Goal: Information Seeking & Learning: Check status

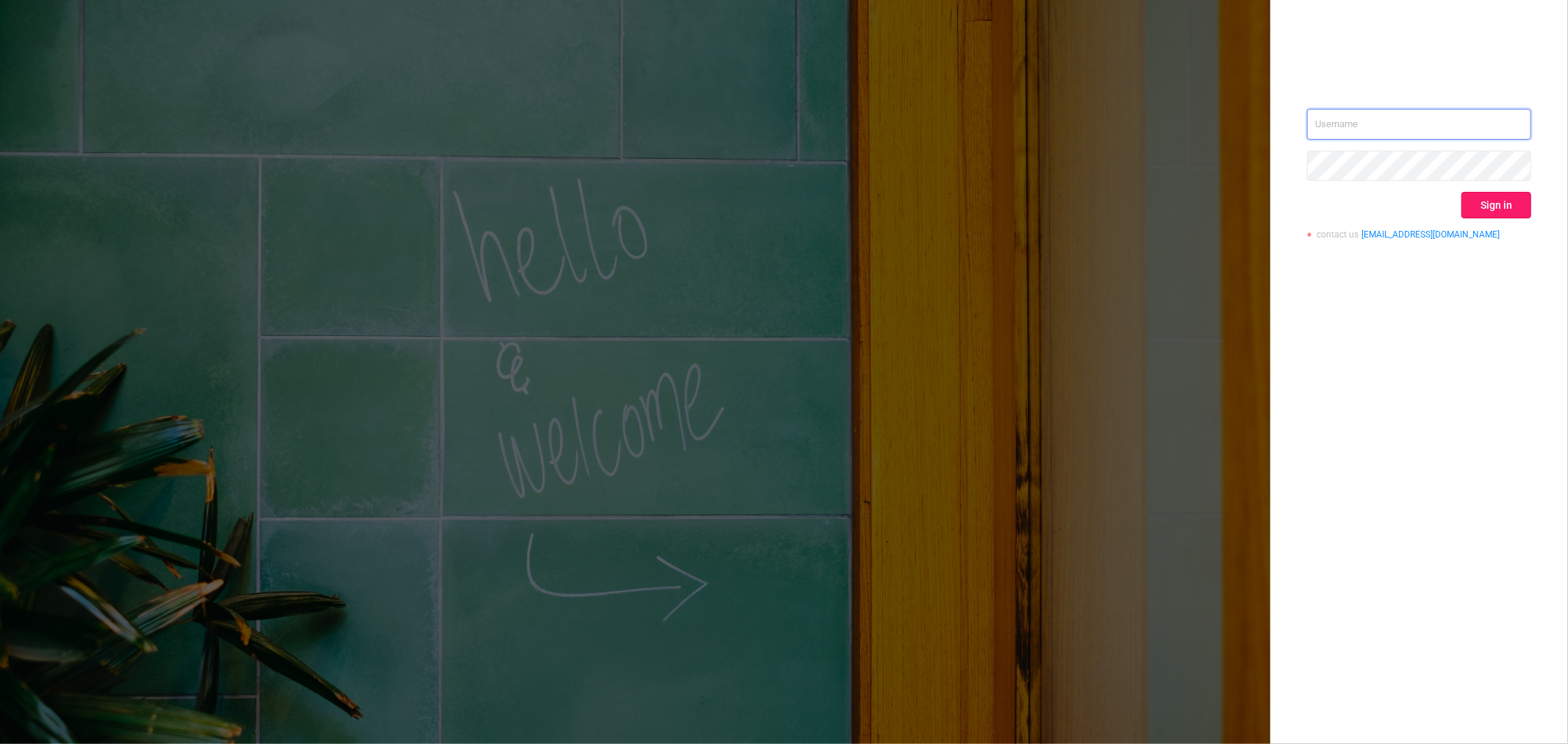
type input "[EMAIL_ADDRESS][DOMAIN_NAME]"
click at [1483, 205] on button "Sign in" at bounding box center [1496, 205] width 70 height 27
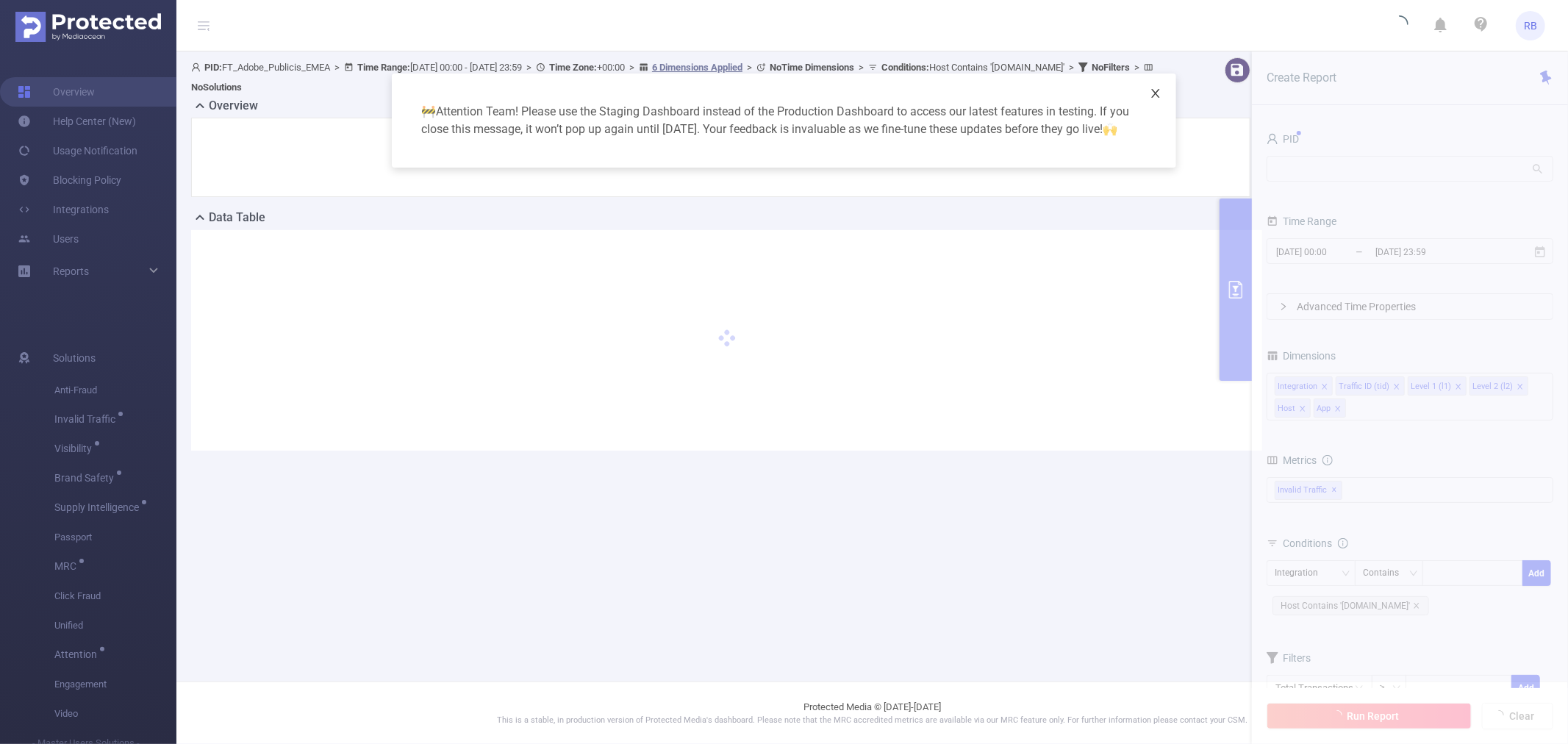
click at [1160, 96] on icon "icon: close" at bounding box center [1156, 94] width 12 height 12
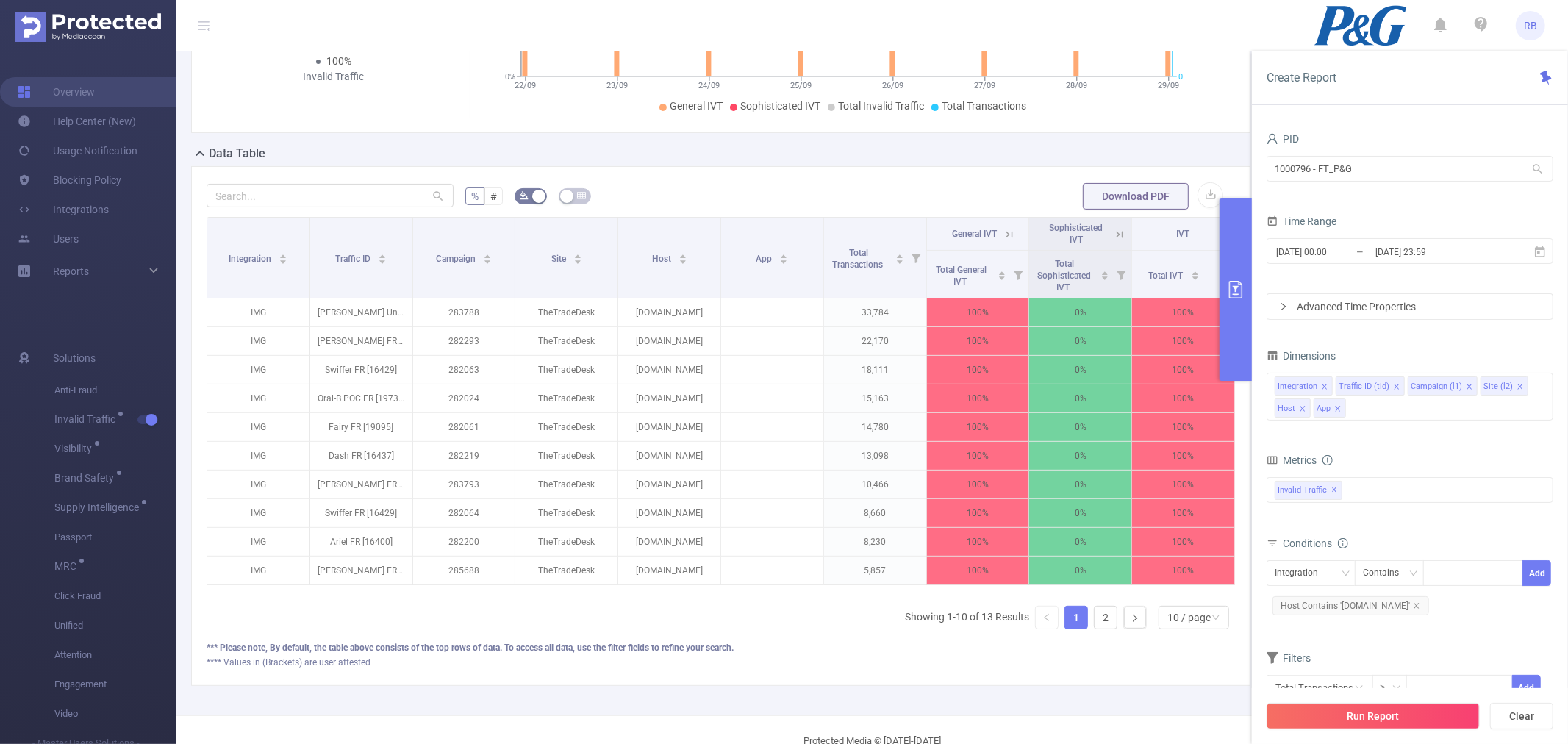
scroll to position [310, 0]
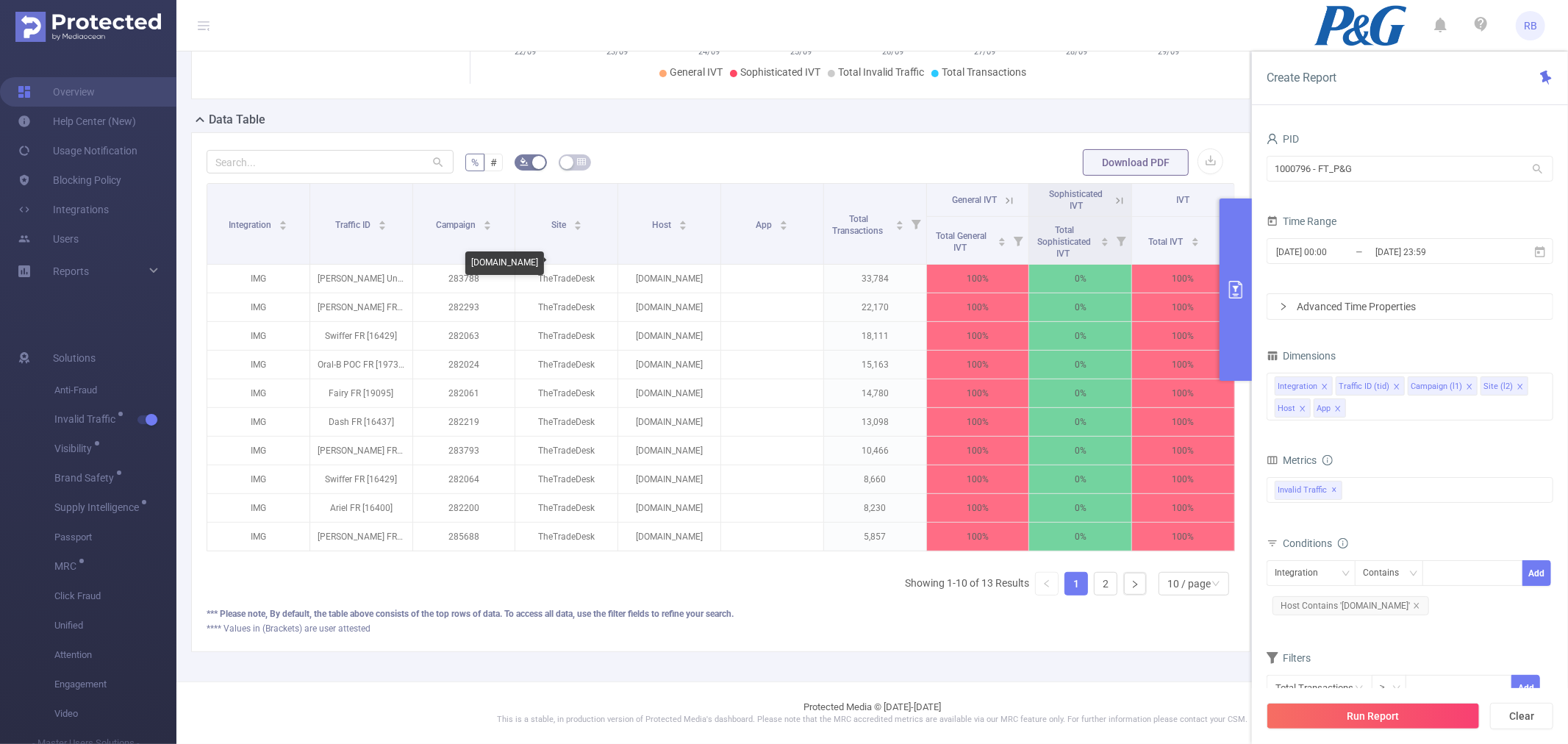
click at [544, 261] on div "[DOMAIN_NAME]" at bounding box center [504, 263] width 78 height 23
copy div "[DOMAIN_NAME]"
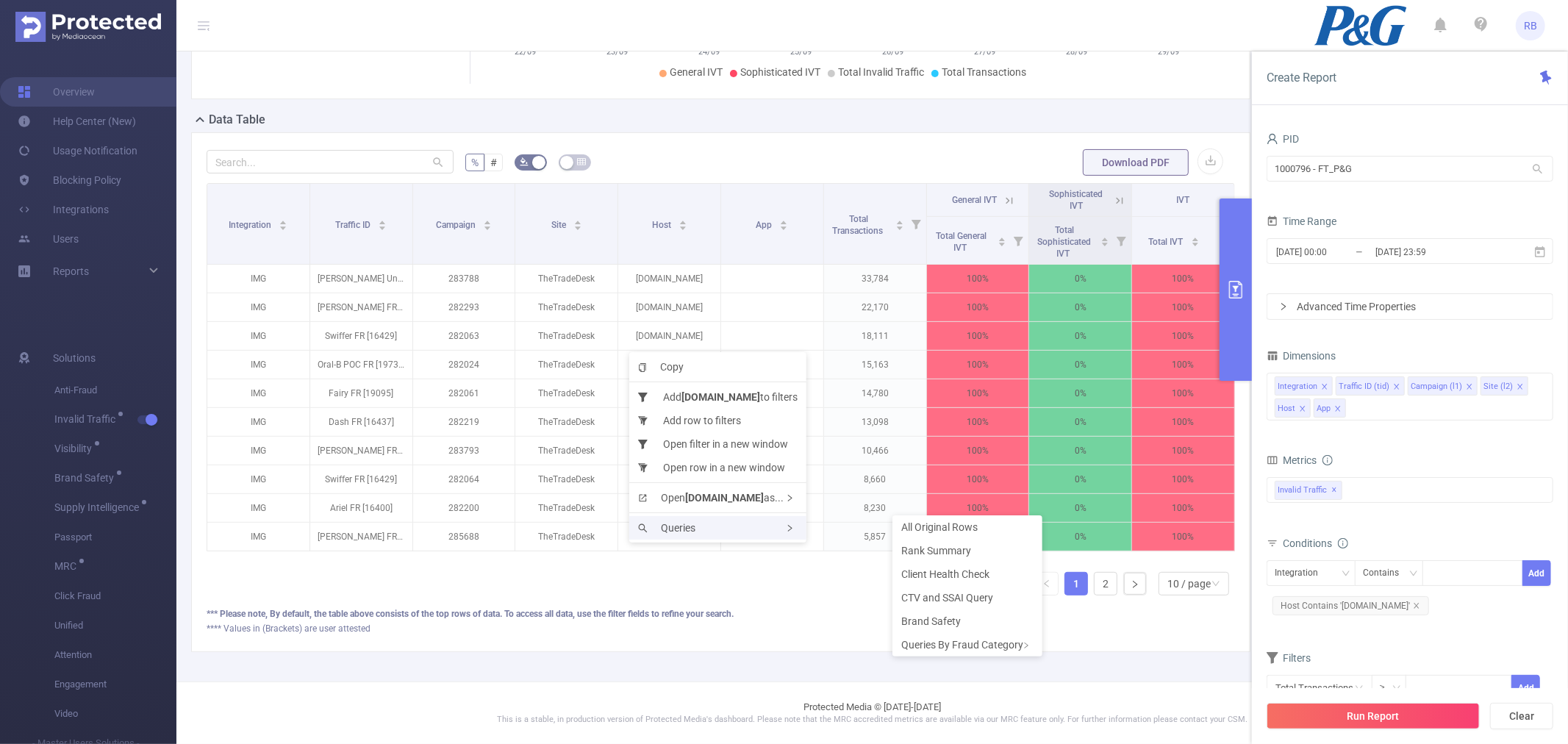
click at [711, 519] on div "Queries" at bounding box center [718, 528] width 177 height 23
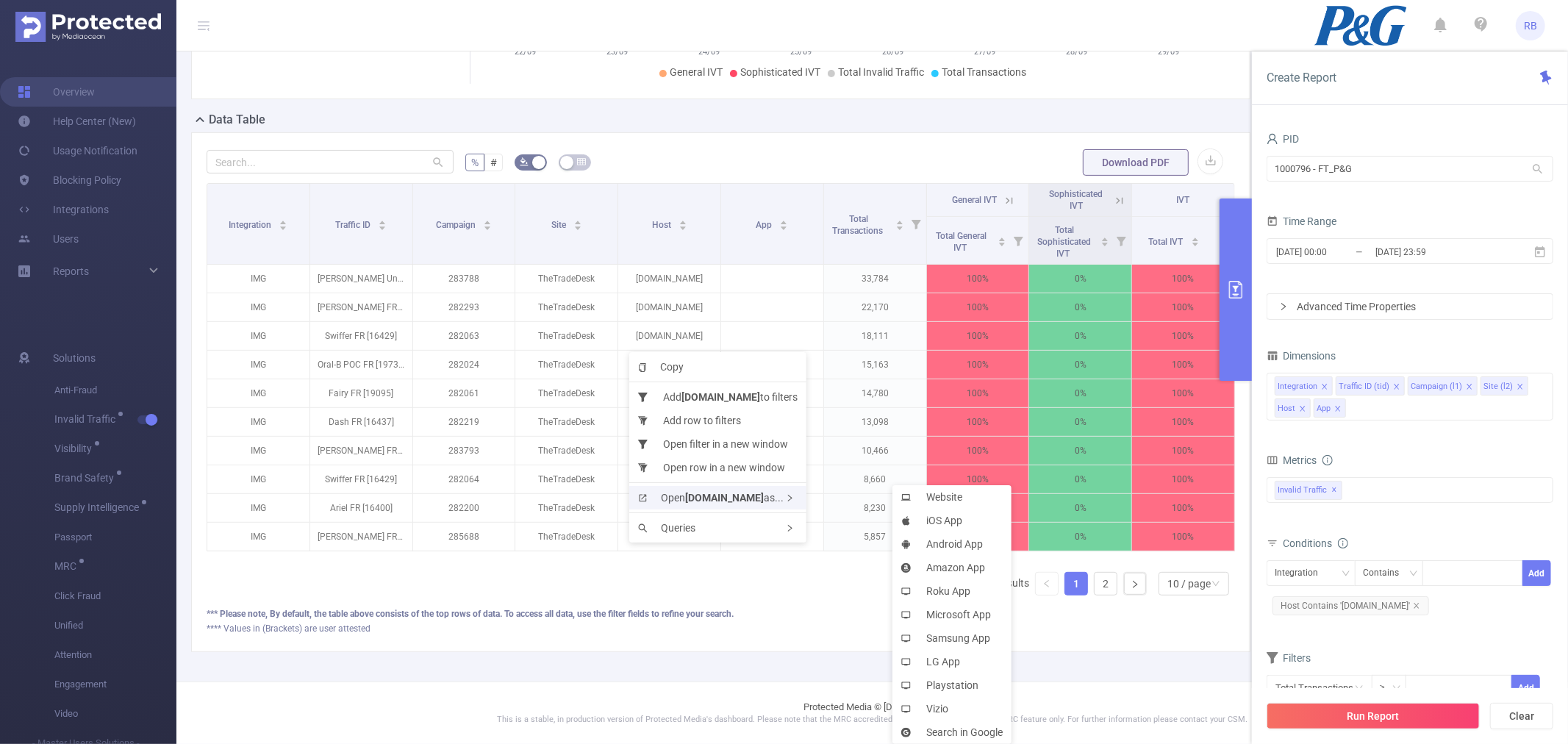
click at [752, 501] on b "[DOMAIN_NAME]" at bounding box center [724, 498] width 78 height 12
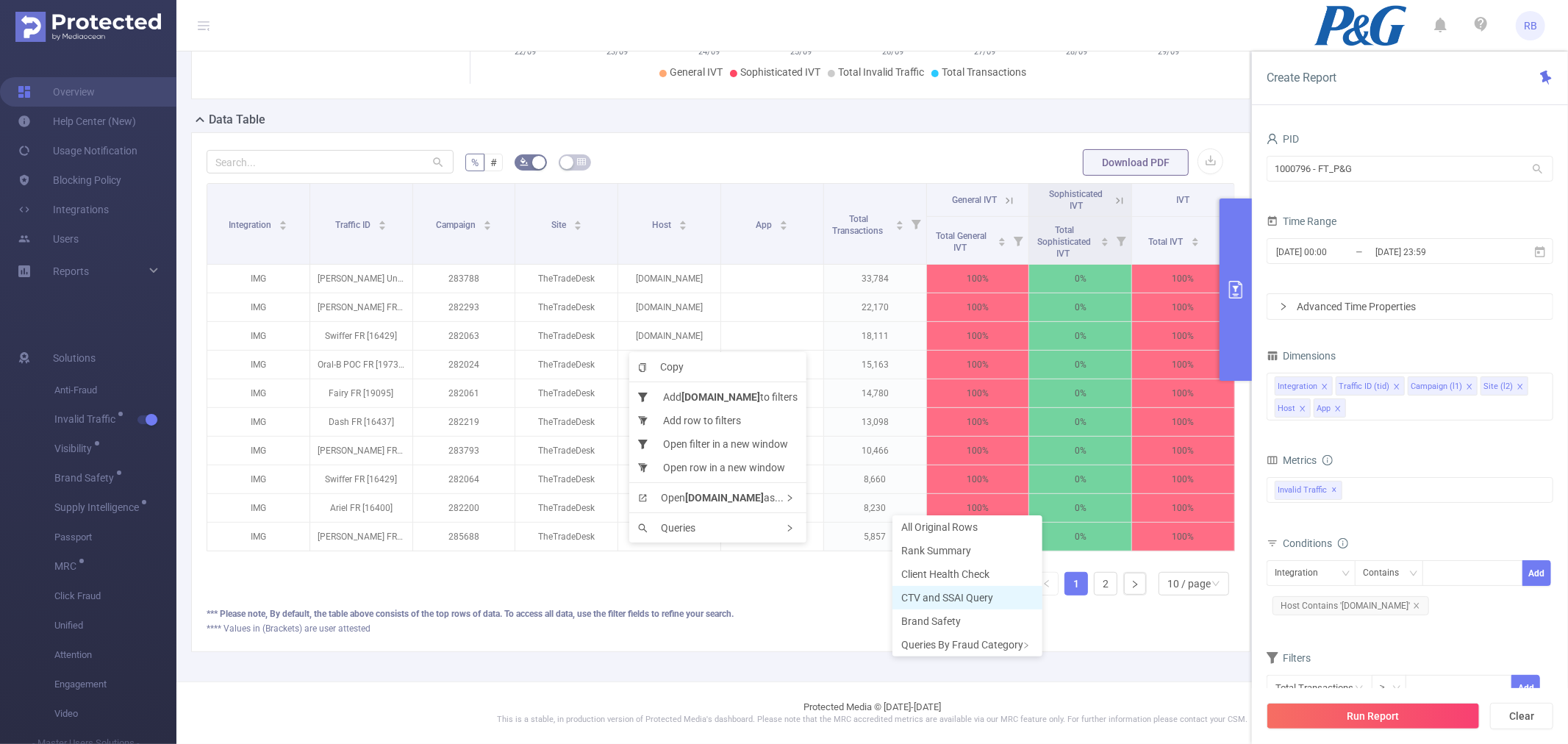
click at [953, 597] on span "CTV and SSAI Query" at bounding box center [947, 598] width 92 height 12
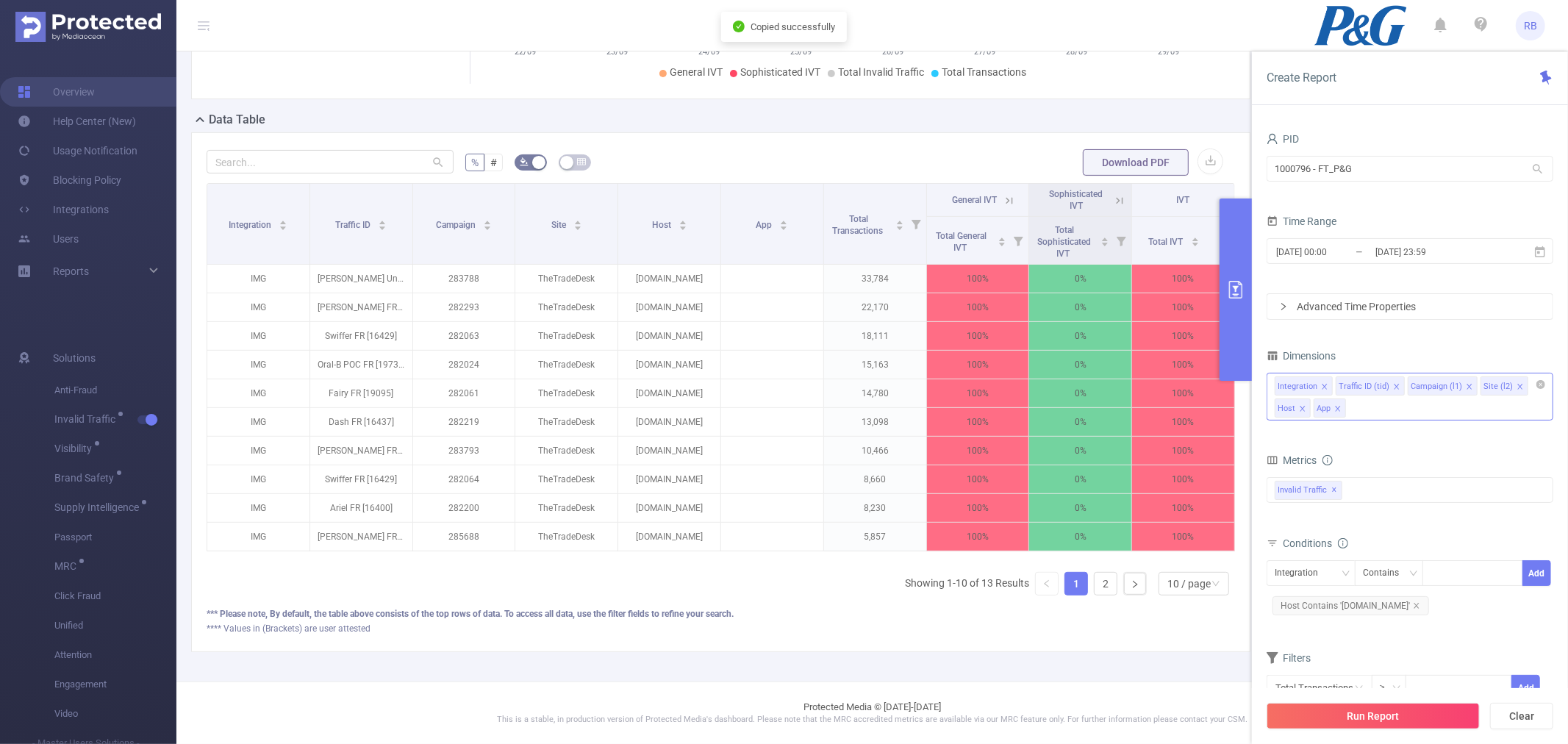
click at [1393, 387] on icon "icon: close" at bounding box center [1396, 387] width 8 height 8
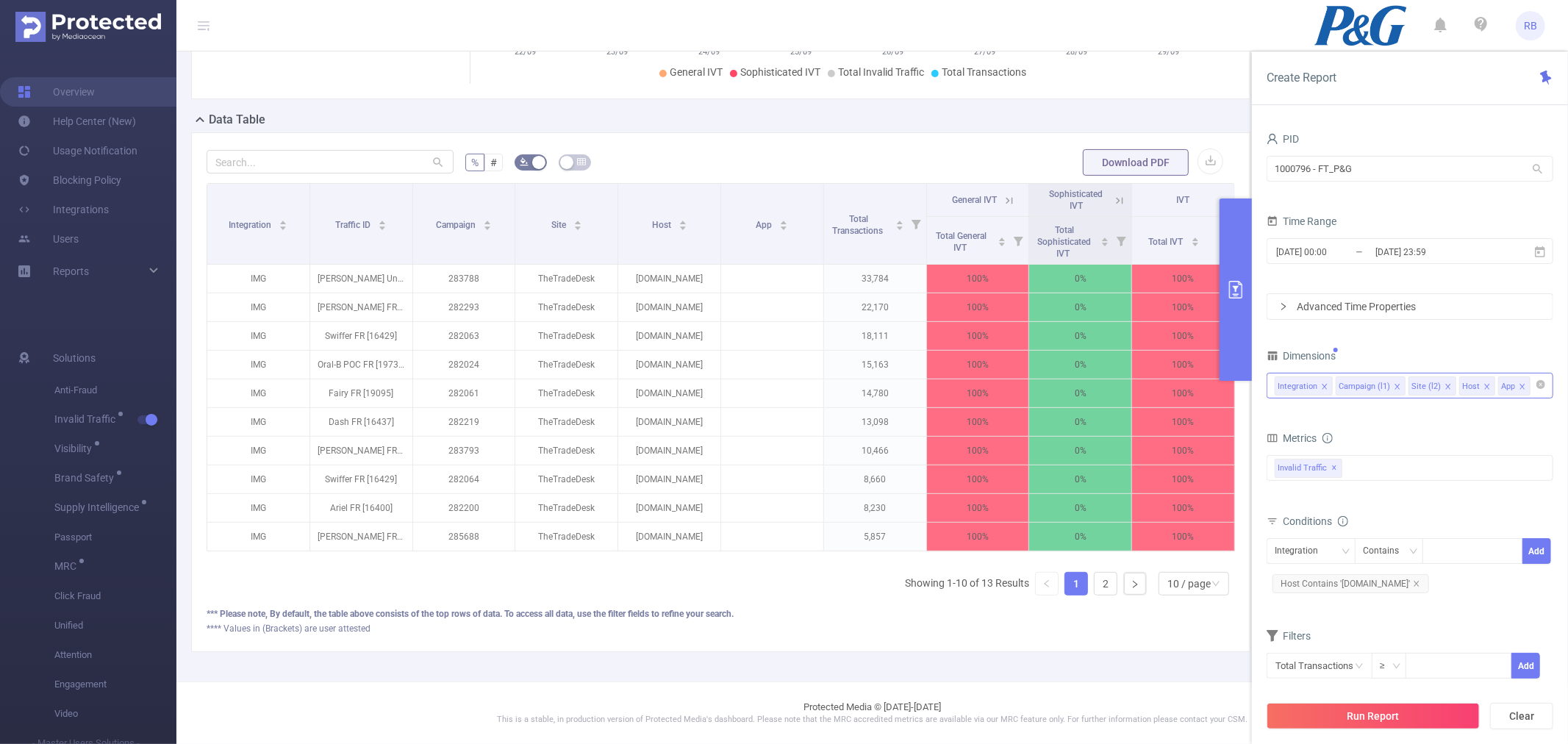
click at [1393, 387] on icon "icon: close" at bounding box center [1397, 387] width 8 height 8
click at [1474, 393] on div "Integration Site (l2) Host App" at bounding box center [1409, 385] width 271 height 24
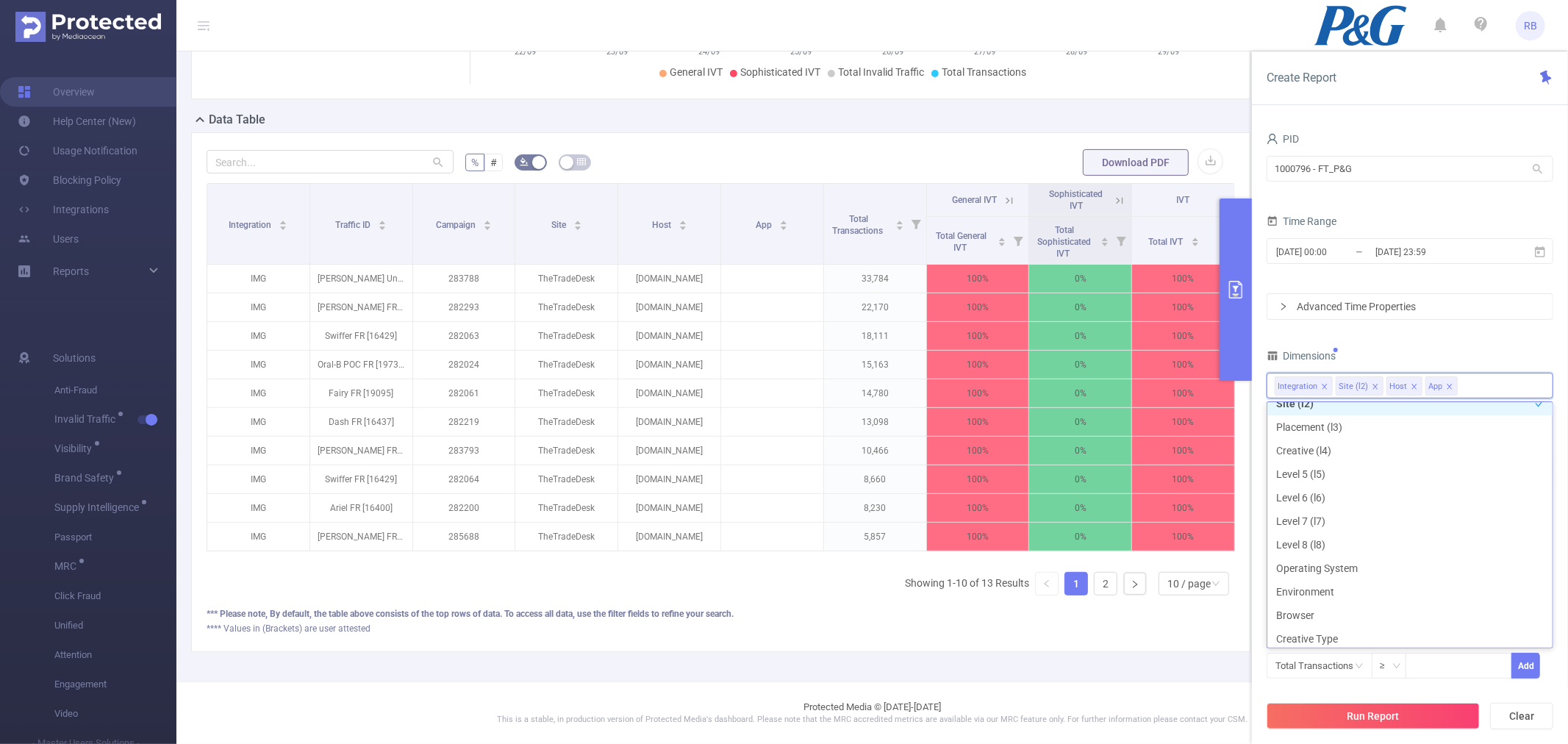
scroll to position [163, 0]
click at [1290, 604] on li "App" at bounding box center [1410, 606] width 286 height 23
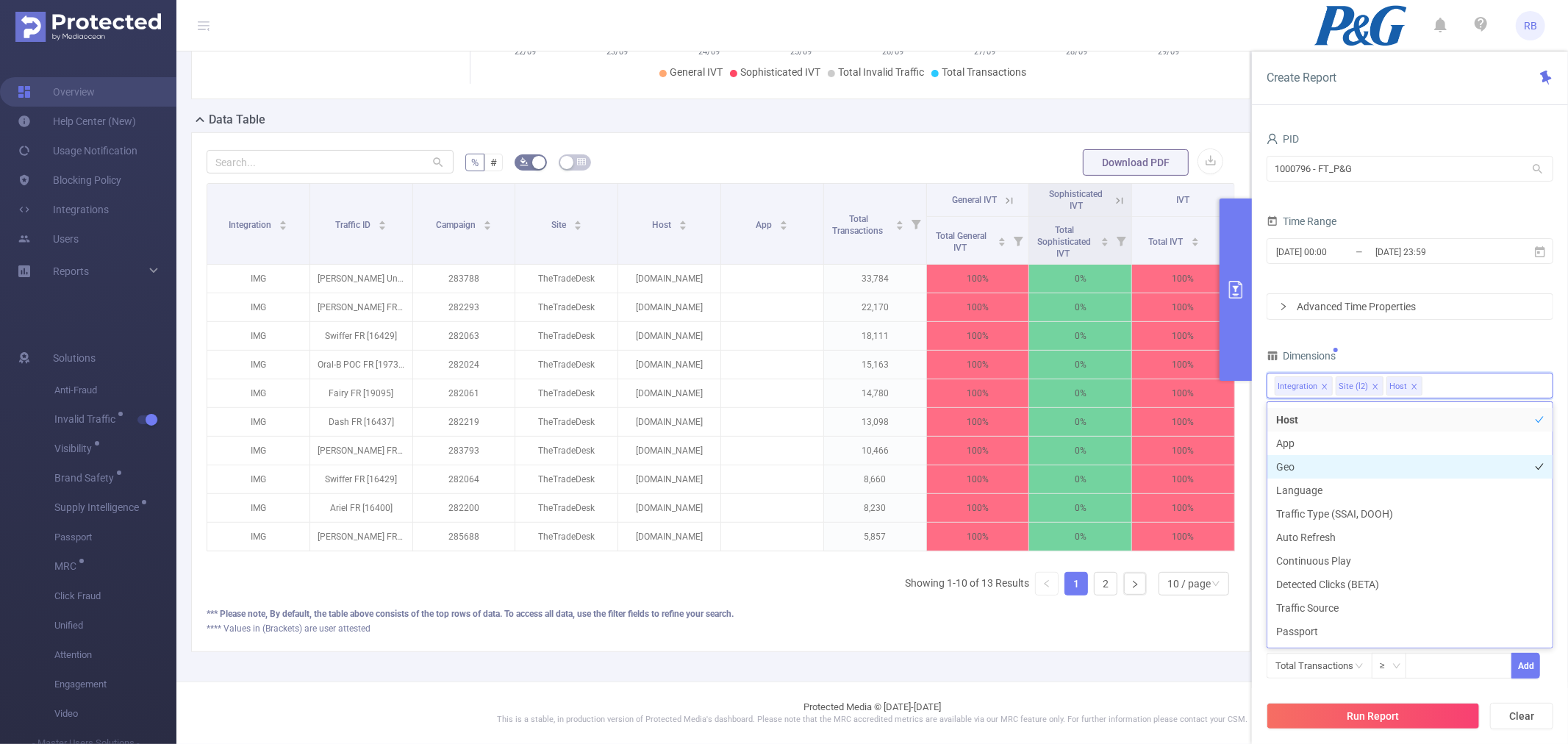
click at [1316, 466] on li "Geo" at bounding box center [1410, 467] width 286 height 23
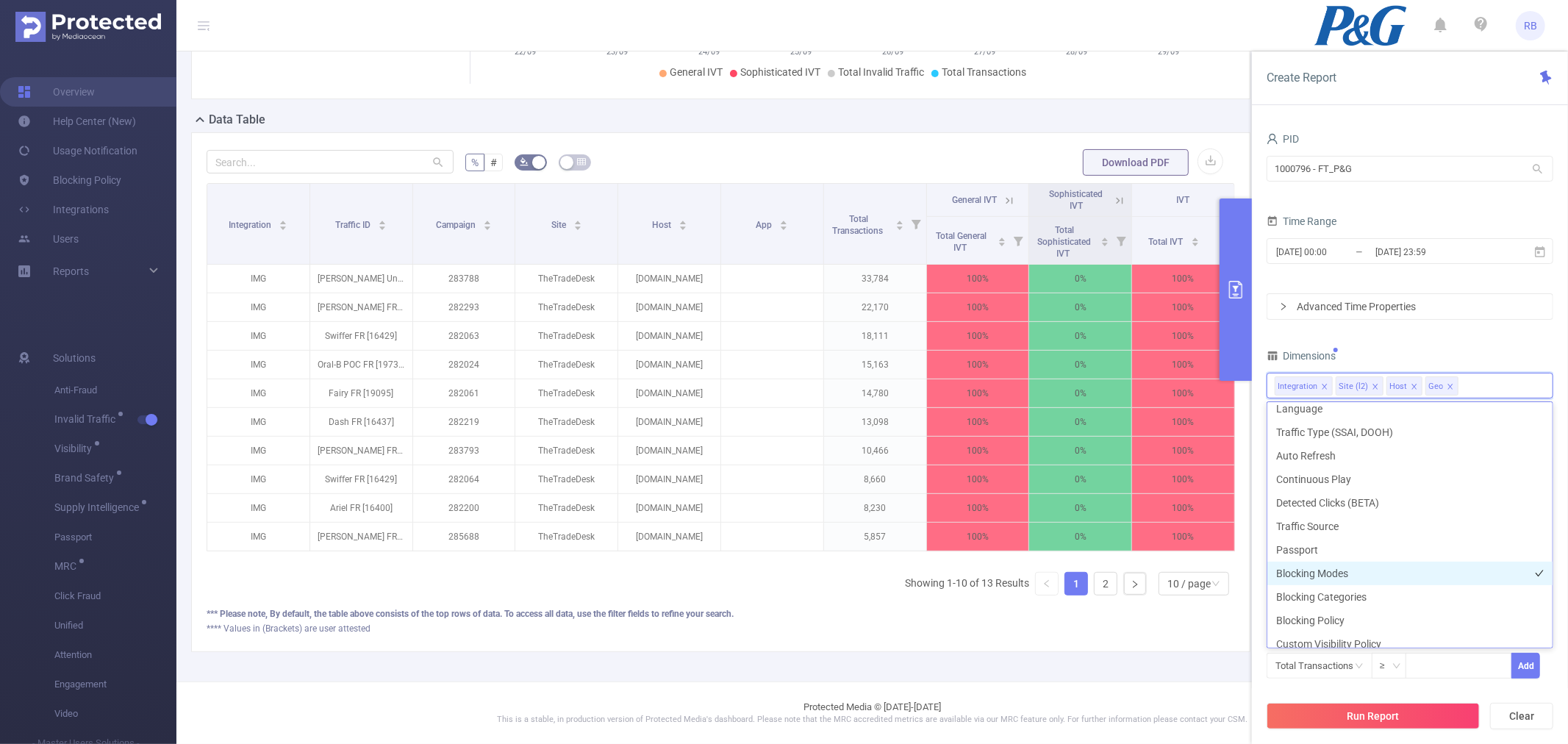
scroll to position [419, 0]
click at [1365, 701] on div "Run Report Clear" at bounding box center [1409, 716] width 316 height 56
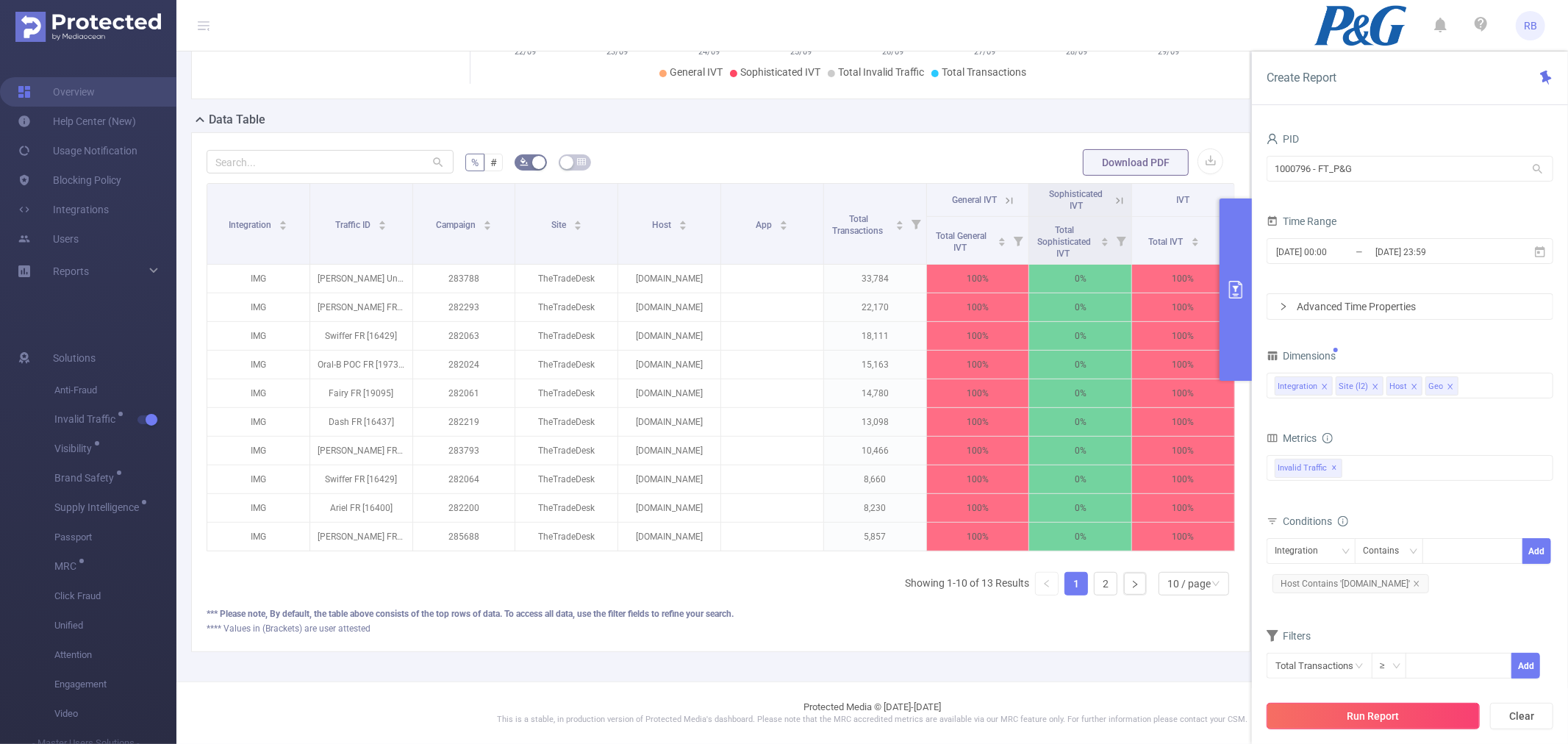
click at [1368, 710] on button "Run Report" at bounding box center [1373, 716] width 213 height 27
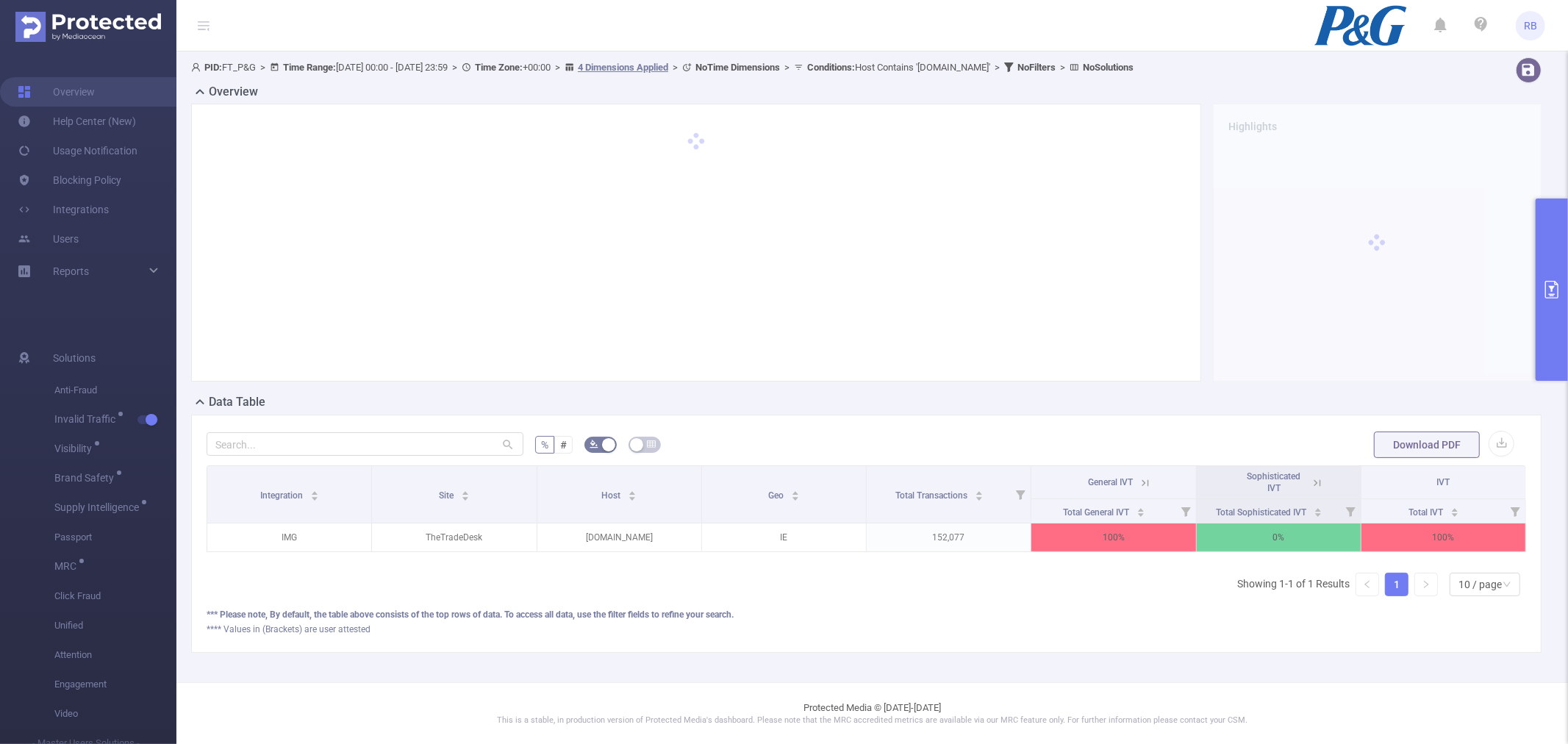
scroll to position [0, 3]
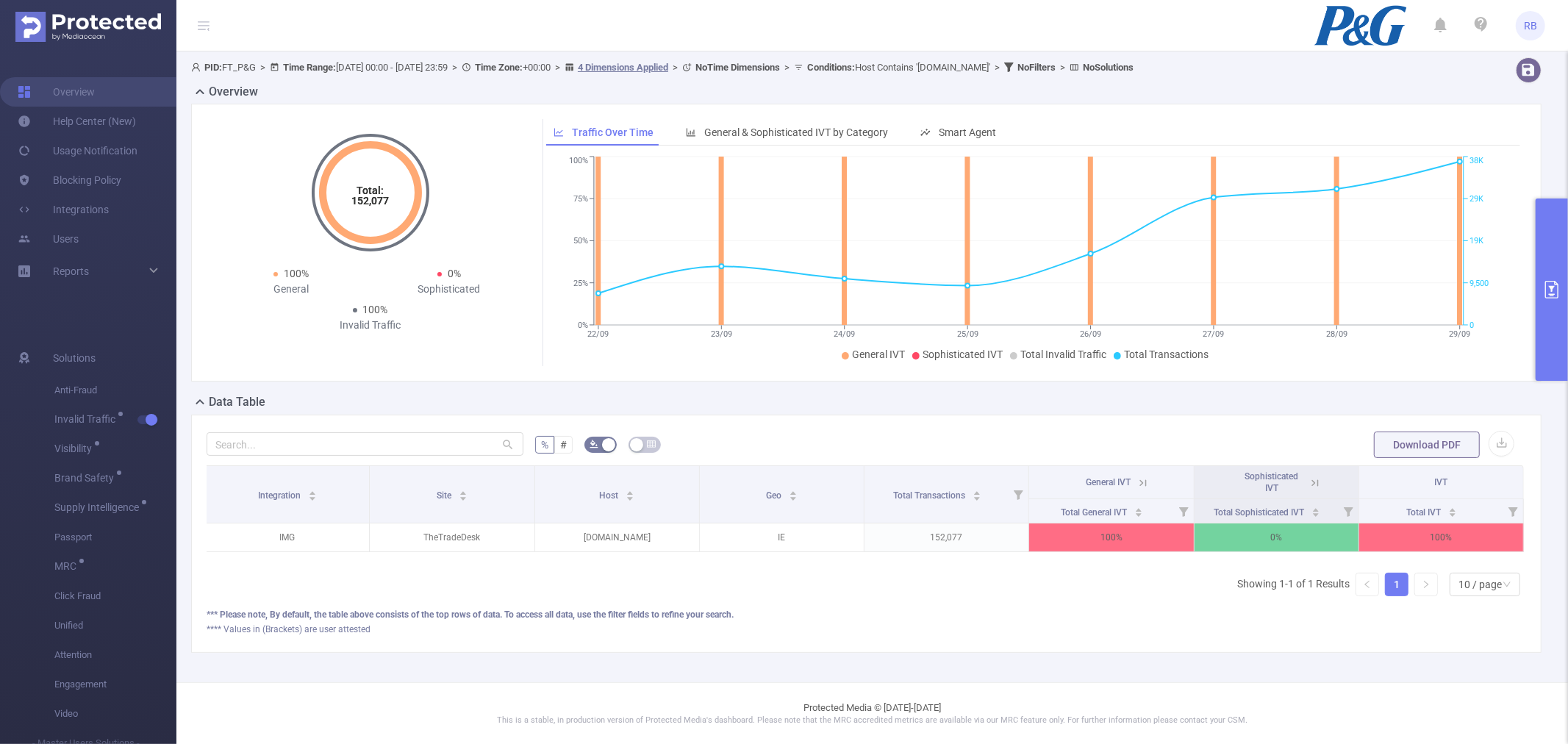
click at [1136, 476] on icon at bounding box center [1141, 483] width 18 height 15
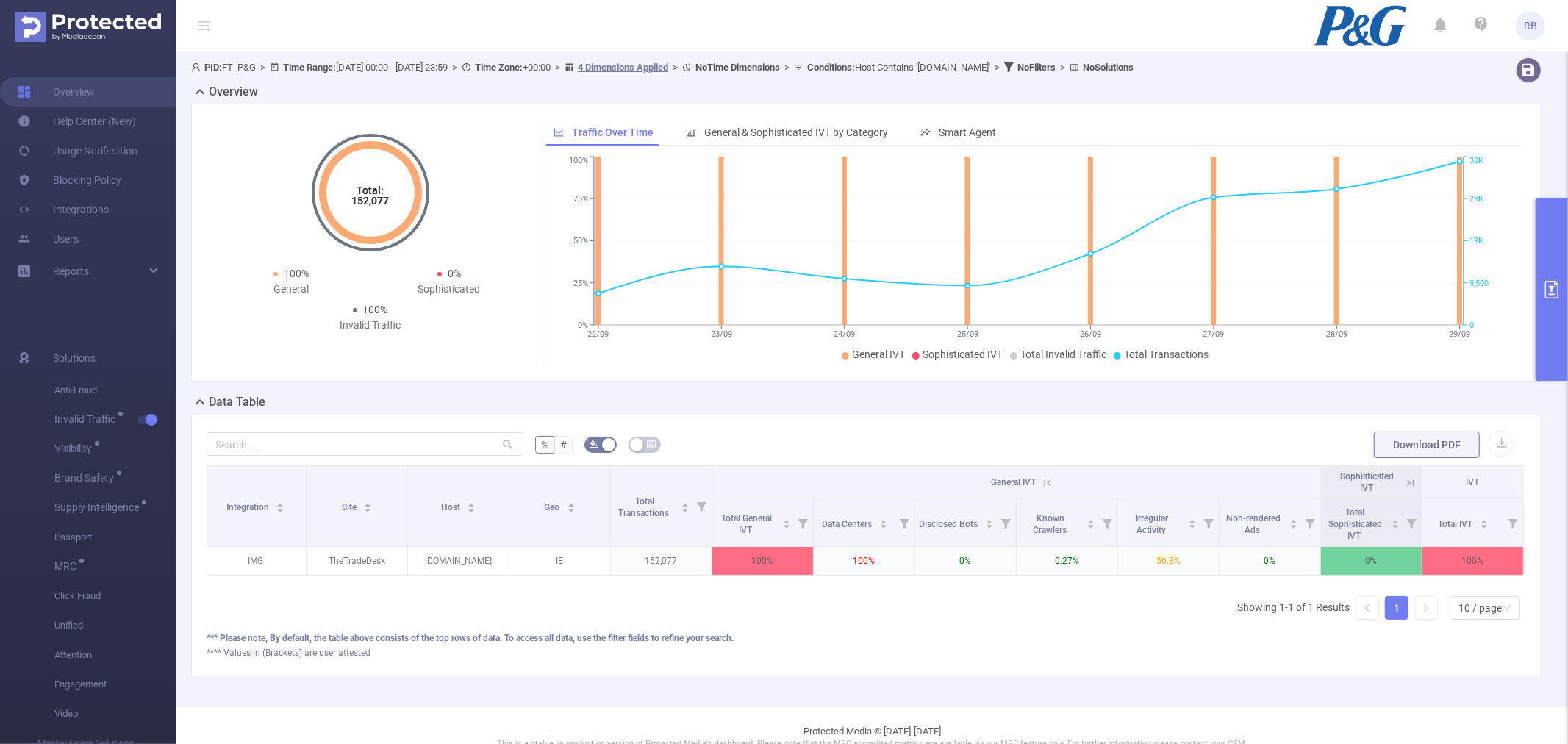
click at [1567, 295] on button "primary" at bounding box center [1551, 290] width 33 height 182
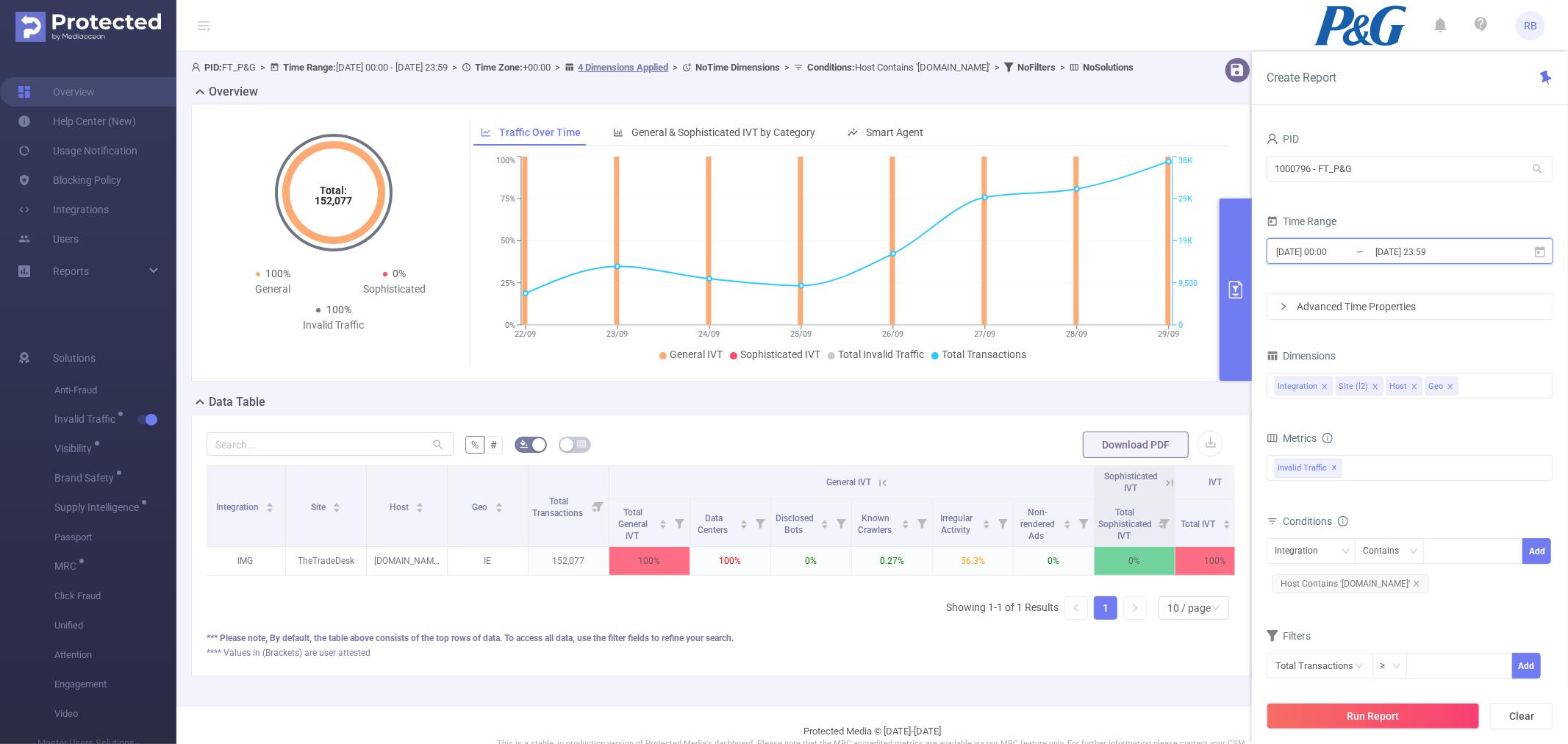
click at [1402, 240] on span "[DATE] 00:00 _ [DATE] 23:59" at bounding box center [1409, 251] width 286 height 26
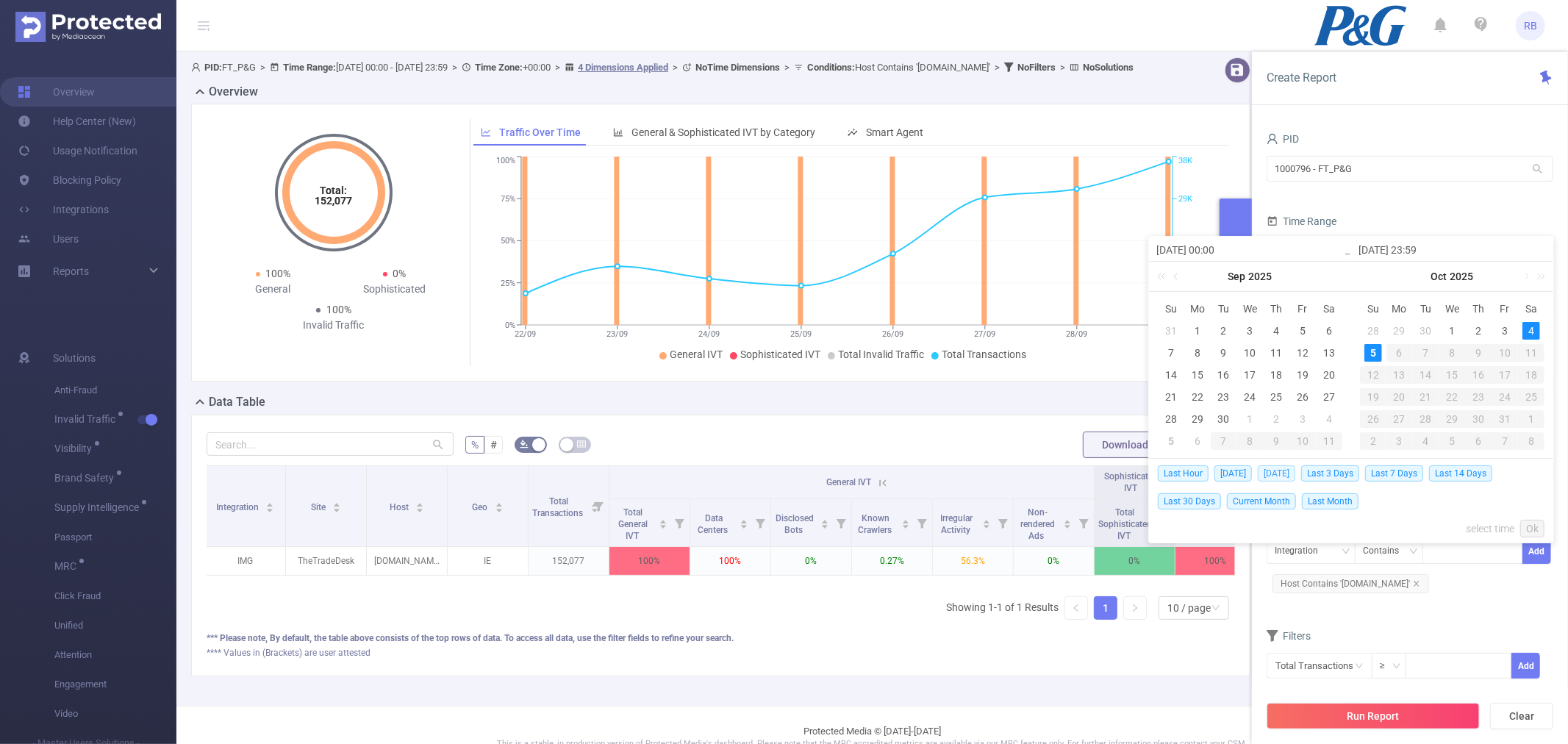
click at [1283, 469] on span "[DATE]" at bounding box center [1276, 473] width 38 height 16
type input "[DATE] 00:00"
type input "[DATE] 23:59"
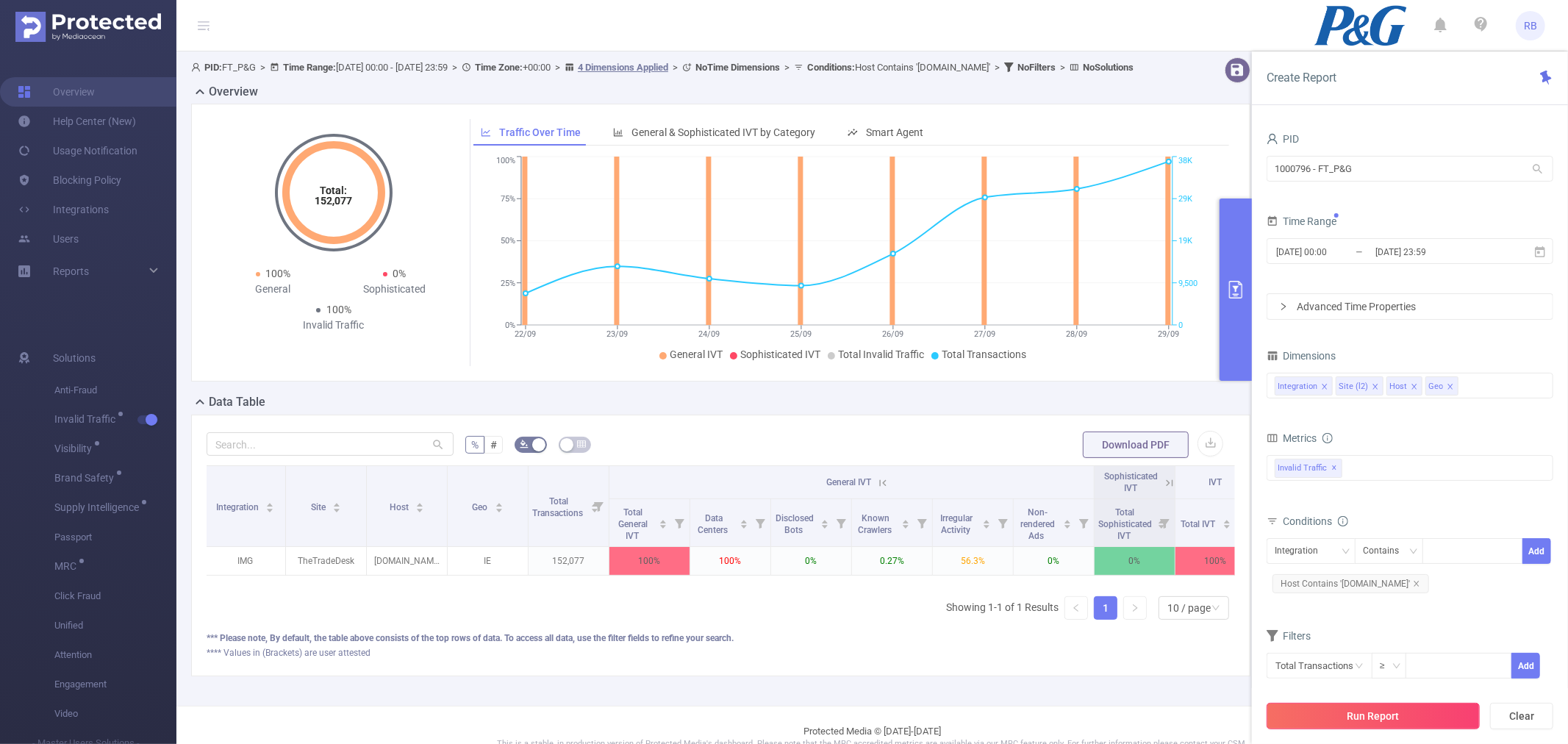
click at [1312, 710] on button "Run Report" at bounding box center [1373, 716] width 213 height 27
